Goal: Navigation & Orientation: Find specific page/section

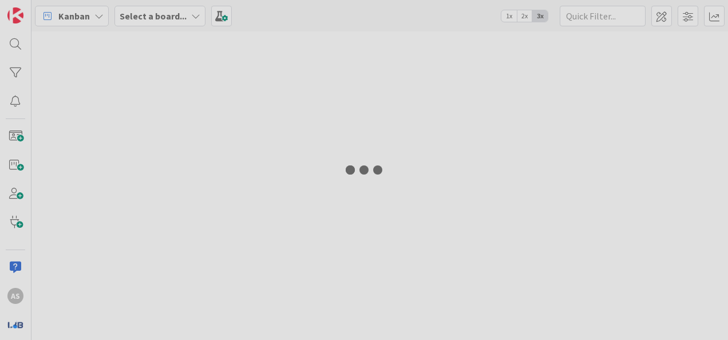
type input "4069"
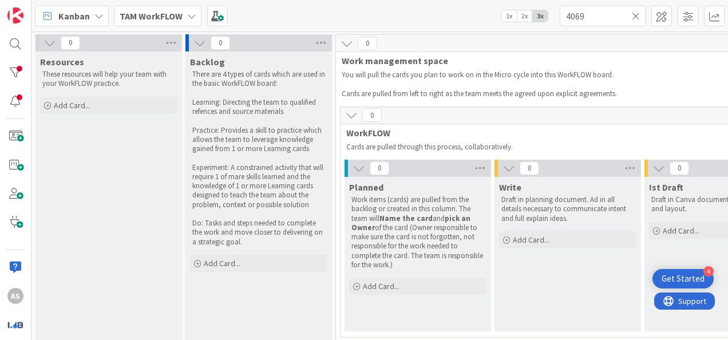
click at [166, 17] on b "TAM WorkFLOW" at bounding box center [151, 15] width 63 height 11
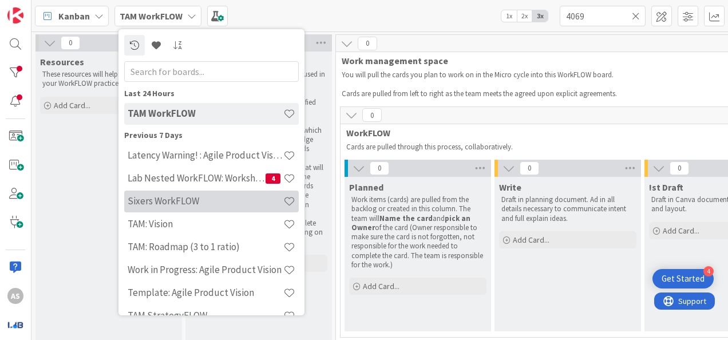
click at [179, 208] on div "Sixers WorkFLOW" at bounding box center [211, 202] width 175 height 22
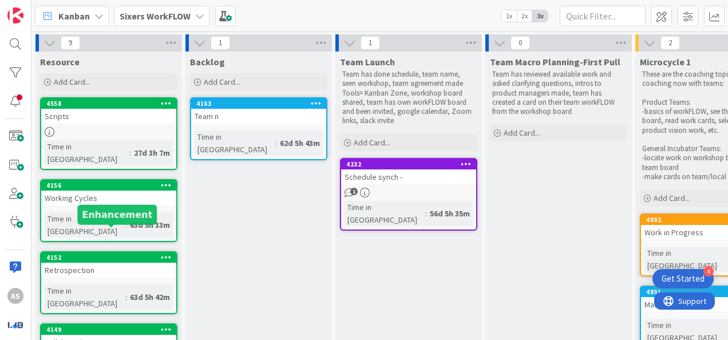
click at [93, 253] on div "4152 Retrospection Time in Column : 63d 5h 42m" at bounding box center [108, 282] width 137 height 63
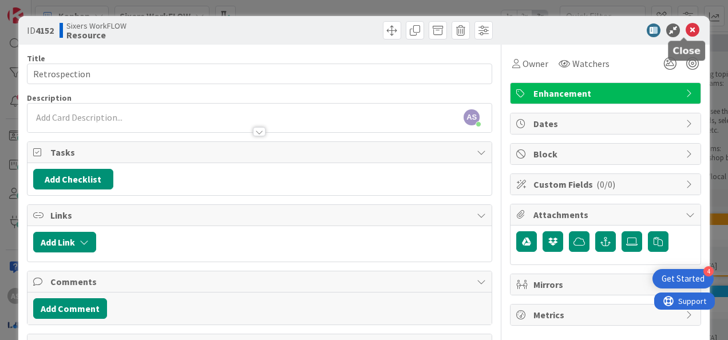
click at [686, 25] on icon at bounding box center [693, 30] width 14 height 14
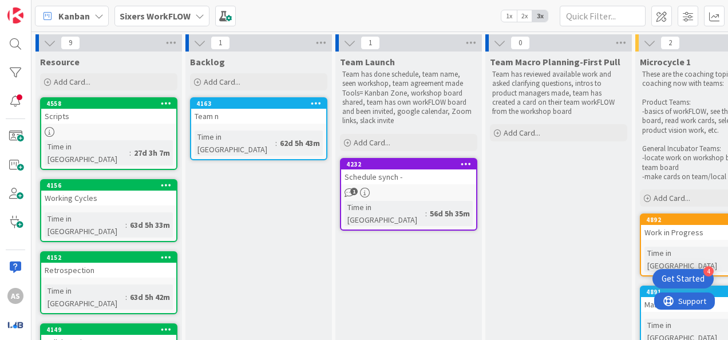
click at [132, 121] on div "Scripts" at bounding box center [108, 116] width 135 height 15
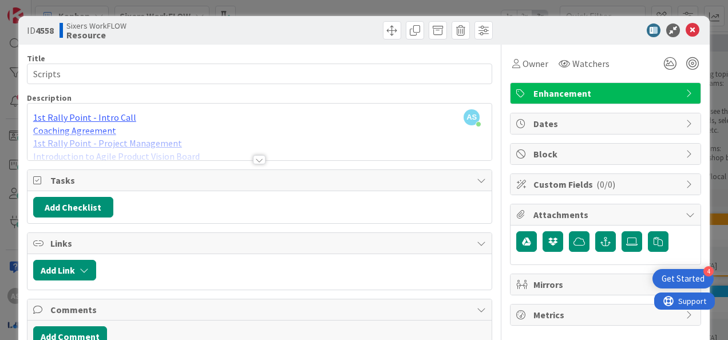
click at [259, 157] on div at bounding box center [259, 159] width 13 height 9
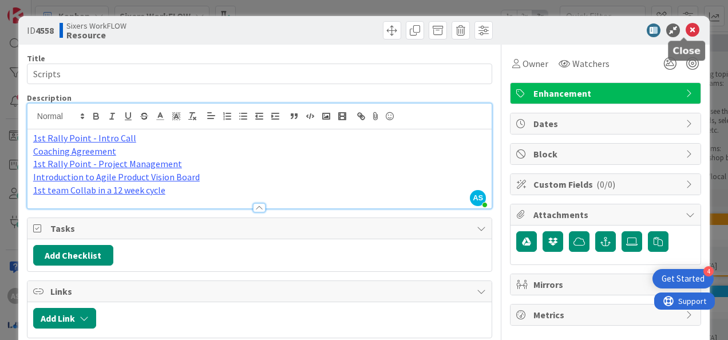
click at [688, 29] on icon at bounding box center [693, 30] width 14 height 14
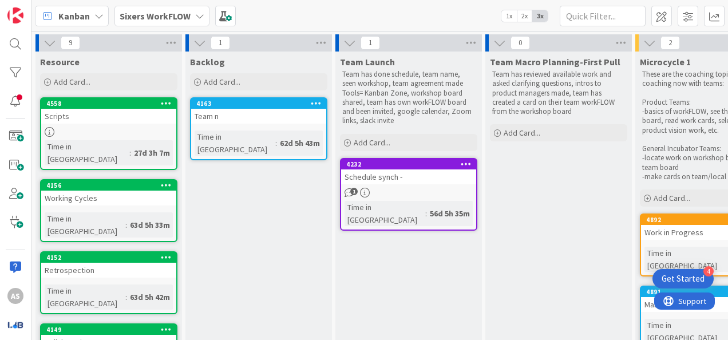
click at [110, 125] on div "4558 Scripts Time in Column : 27d 3h 7m" at bounding box center [108, 133] width 137 height 73
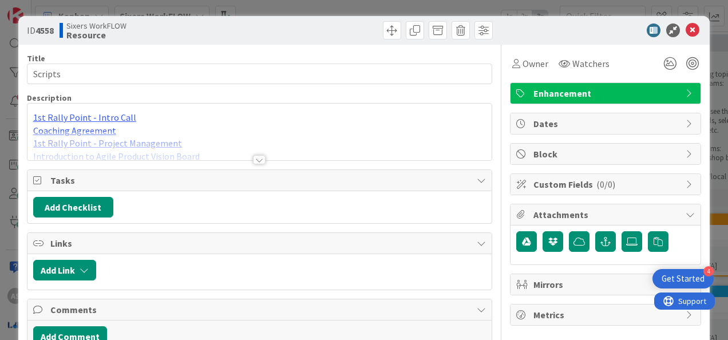
click at [259, 159] on div at bounding box center [259, 159] width 13 height 9
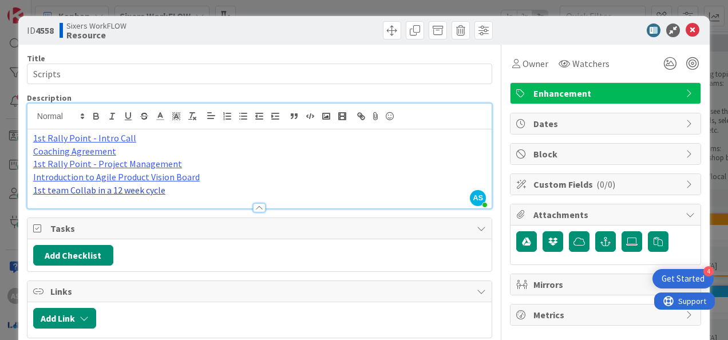
click at [135, 190] on link "1st team Collab in a 12 week cycle" at bounding box center [99, 189] width 132 height 11
click at [121, 210] on link "[URL][DOMAIN_NAME]" at bounding box center [84, 212] width 78 height 15
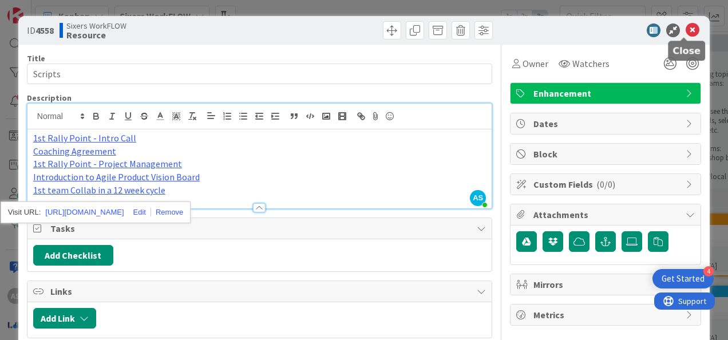
click at [686, 27] on icon at bounding box center [693, 30] width 14 height 14
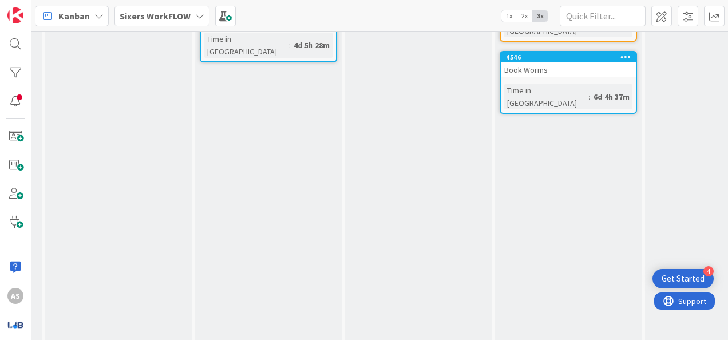
scroll to position [57, 440]
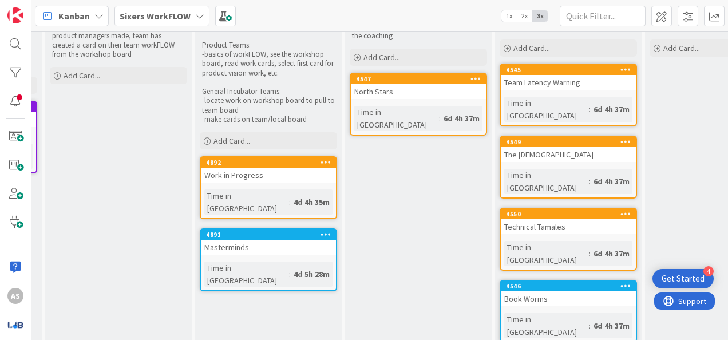
click at [550, 292] on div "Book Worms" at bounding box center [568, 299] width 135 height 15
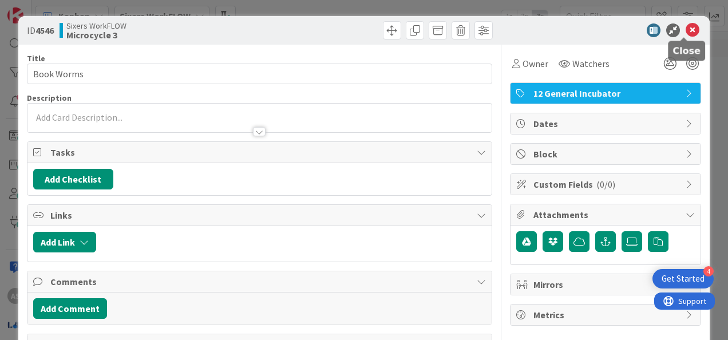
click at [686, 31] on icon at bounding box center [693, 30] width 14 height 14
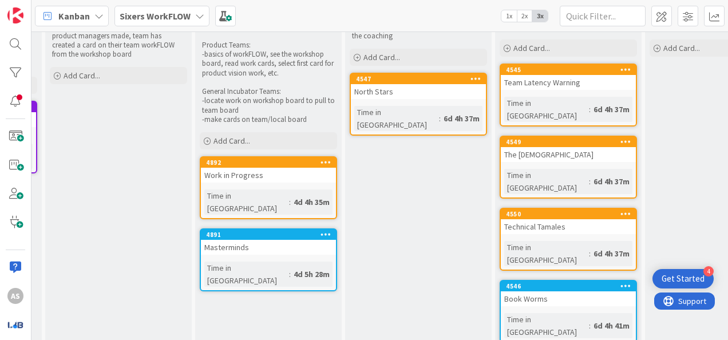
click at [523, 313] on div "Time in [GEOGRAPHIC_DATA]" at bounding box center [547, 325] width 85 height 25
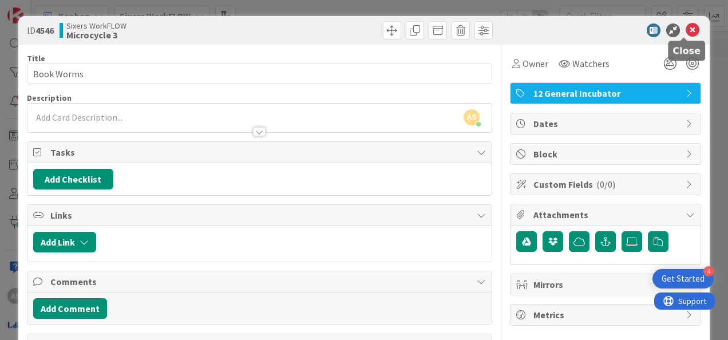
click at [686, 31] on icon at bounding box center [693, 30] width 14 height 14
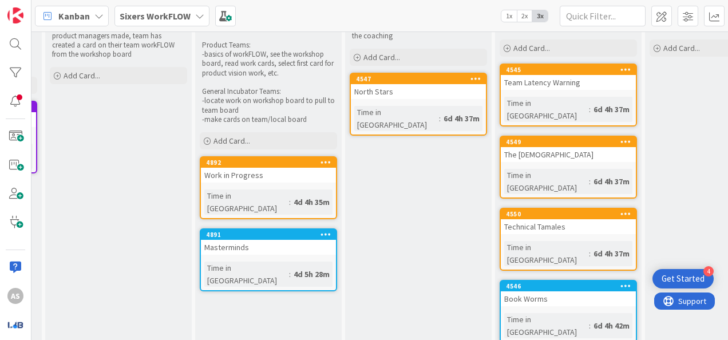
click at [156, 17] on b "Sixers WorkFLOW" at bounding box center [155, 15] width 71 height 11
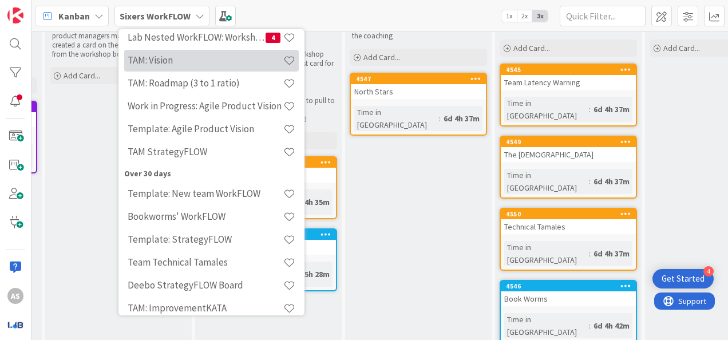
scroll to position [172, 0]
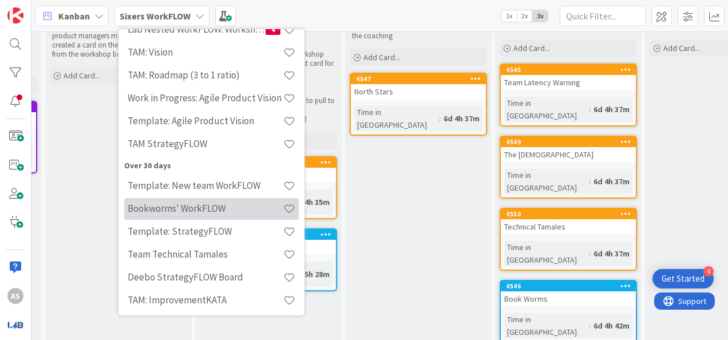
click at [178, 205] on h4 "Bookworms' WorkFLOW" at bounding box center [206, 208] width 156 height 11
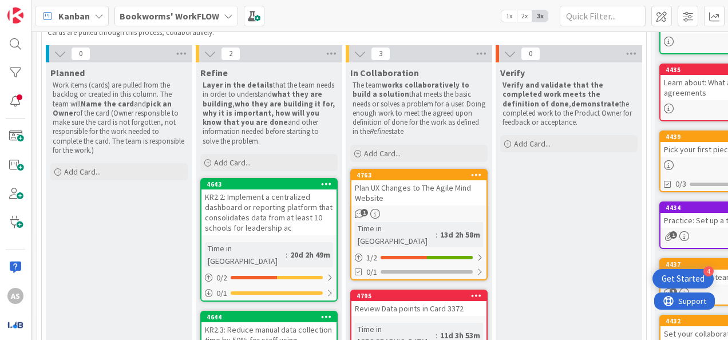
scroll to position [0, 299]
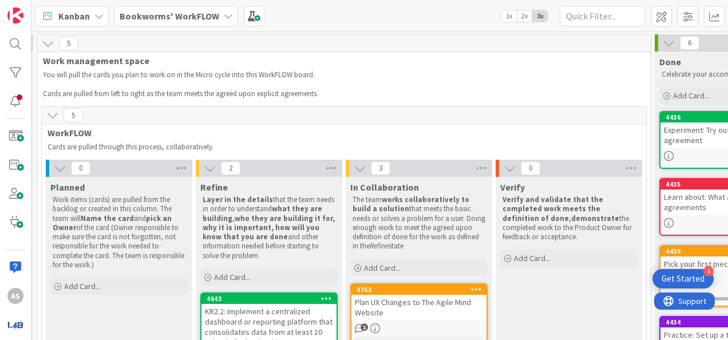
click at [174, 13] on b "Bookworms' WorkFLOW" at bounding box center [170, 15] width 100 height 11
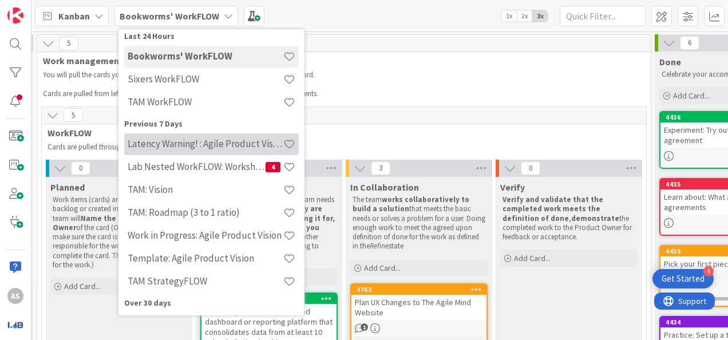
scroll to position [0, 0]
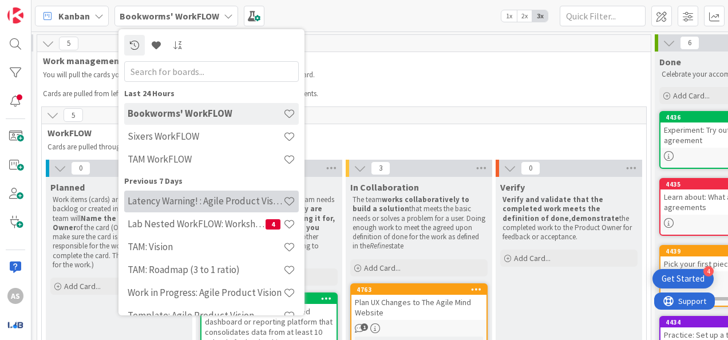
click at [232, 205] on h4 "Latency Warning! : Agile Product Vision" at bounding box center [206, 200] width 156 height 11
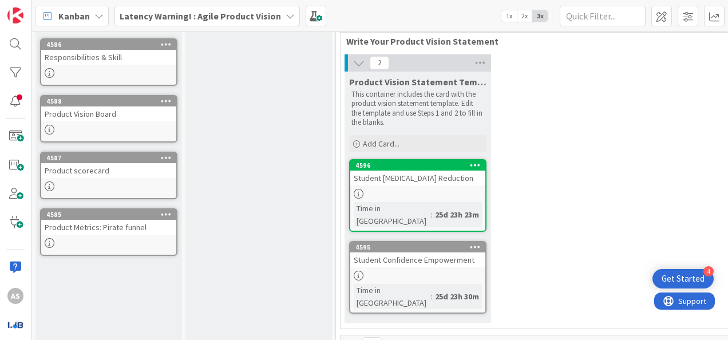
scroll to position [57, 0]
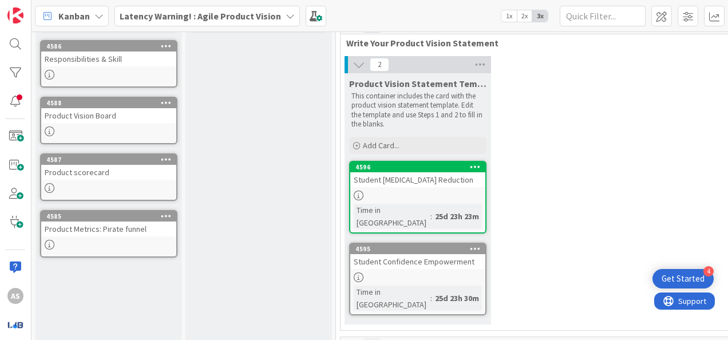
click at [423, 178] on div "Student [MEDICAL_DATA] Reduction" at bounding box center [417, 179] width 135 height 15
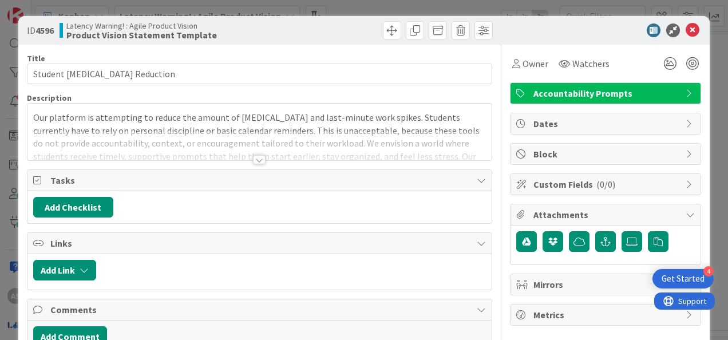
click at [258, 157] on div at bounding box center [259, 159] width 13 height 9
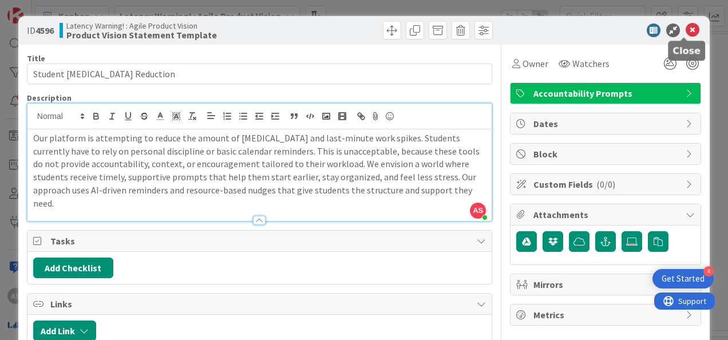
click at [686, 30] on icon at bounding box center [693, 30] width 14 height 14
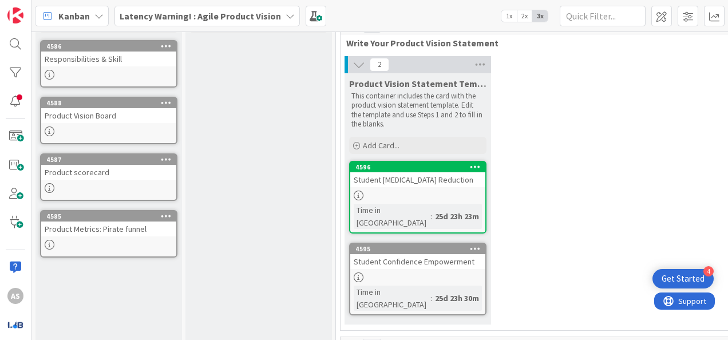
click at [385, 254] on div "Student Confidence Empowerment" at bounding box center [417, 261] width 135 height 15
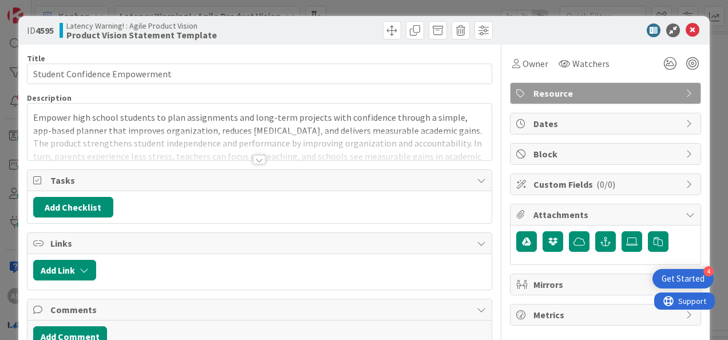
click at [257, 158] on div at bounding box center [259, 159] width 13 height 9
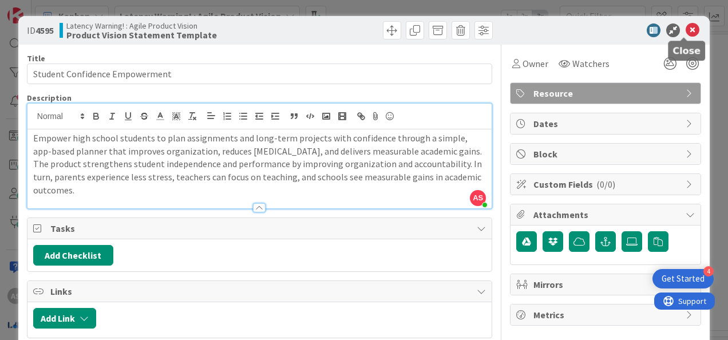
click at [686, 33] on icon at bounding box center [693, 30] width 14 height 14
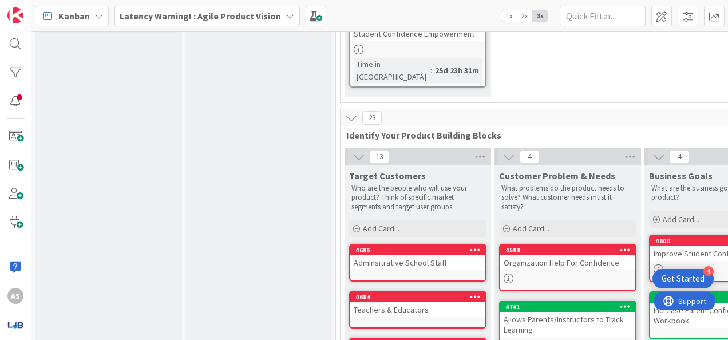
scroll to position [286, 0]
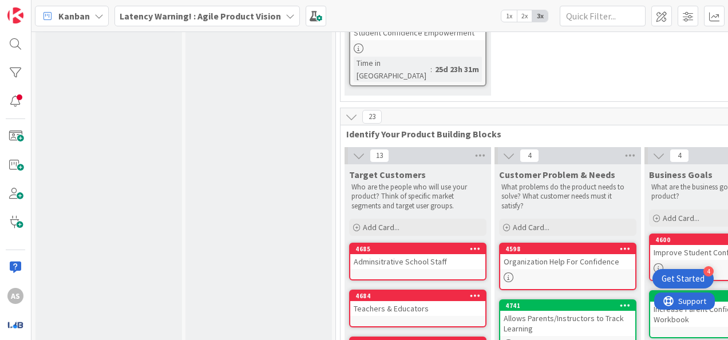
click at [423, 244] on div "4685 Adminsitrative School Staff" at bounding box center [417, 262] width 137 height 38
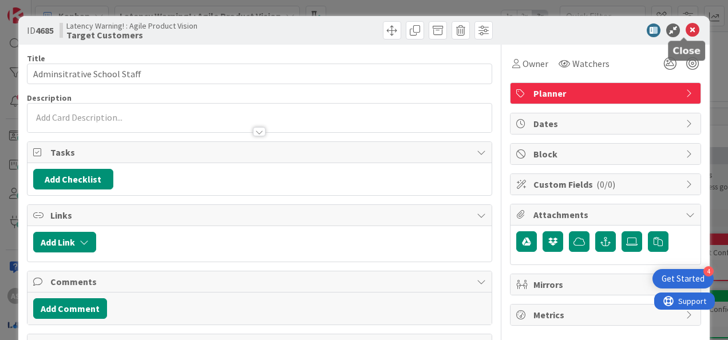
click at [686, 26] on icon at bounding box center [693, 30] width 14 height 14
